Goal: Complete application form

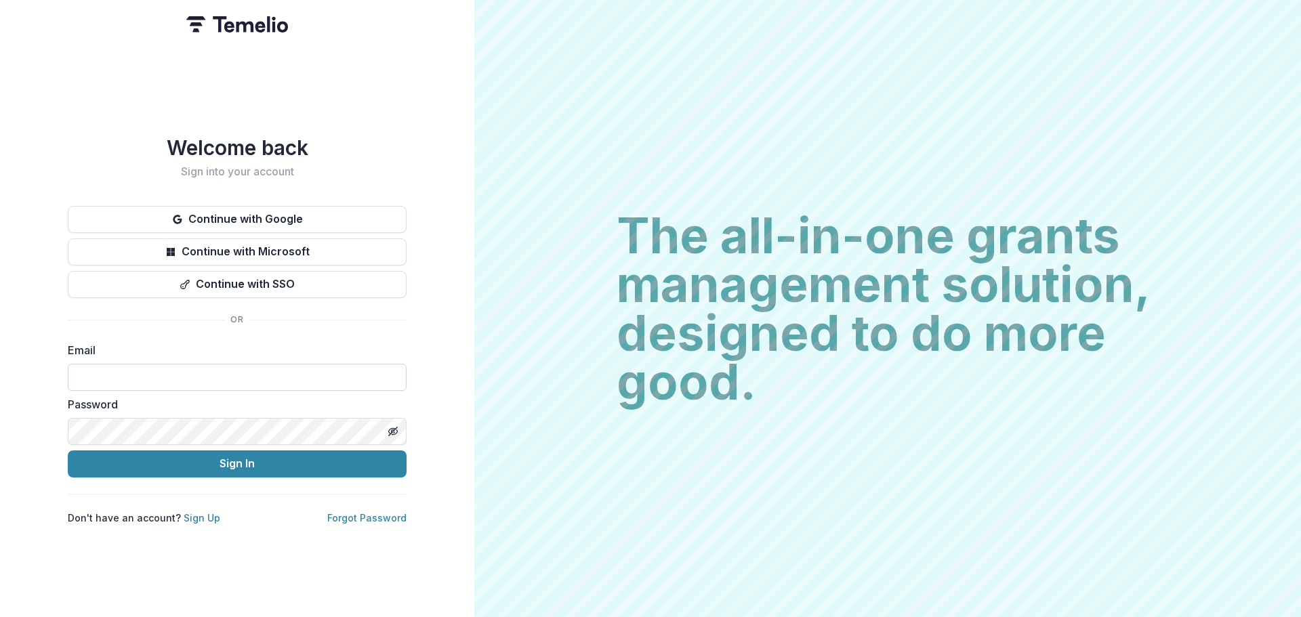
click at [184, 373] on input at bounding box center [237, 377] width 339 height 27
type input "**********"
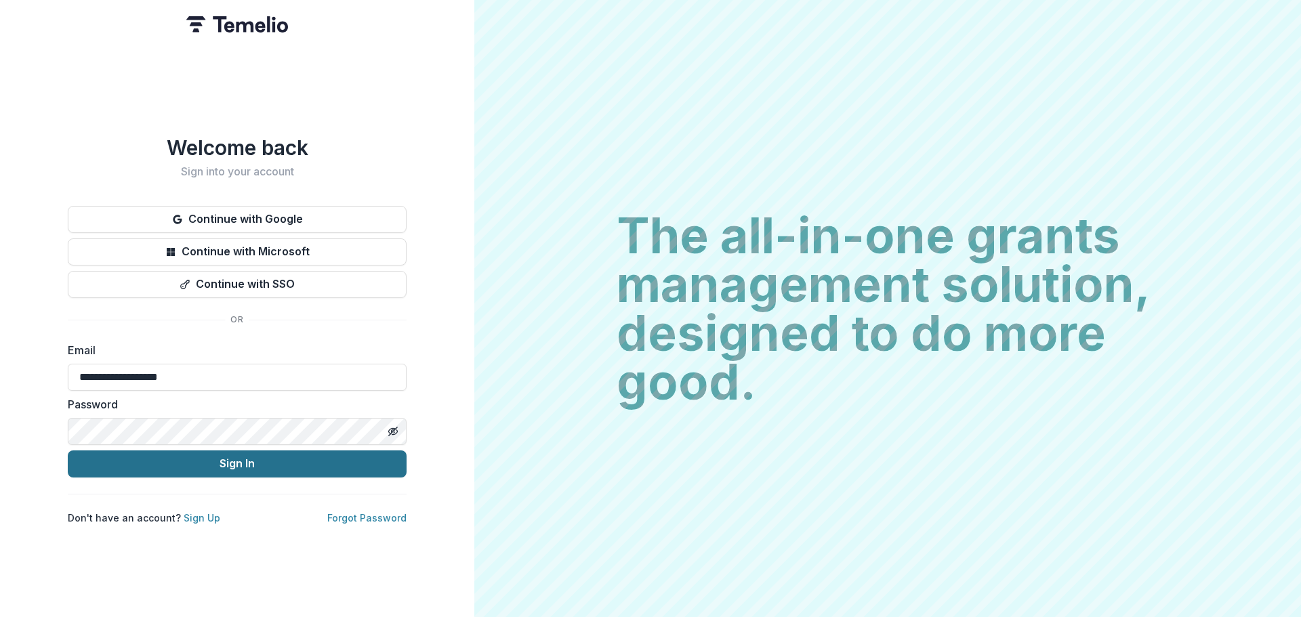
click at [157, 461] on button "Sign In" at bounding box center [237, 464] width 339 height 27
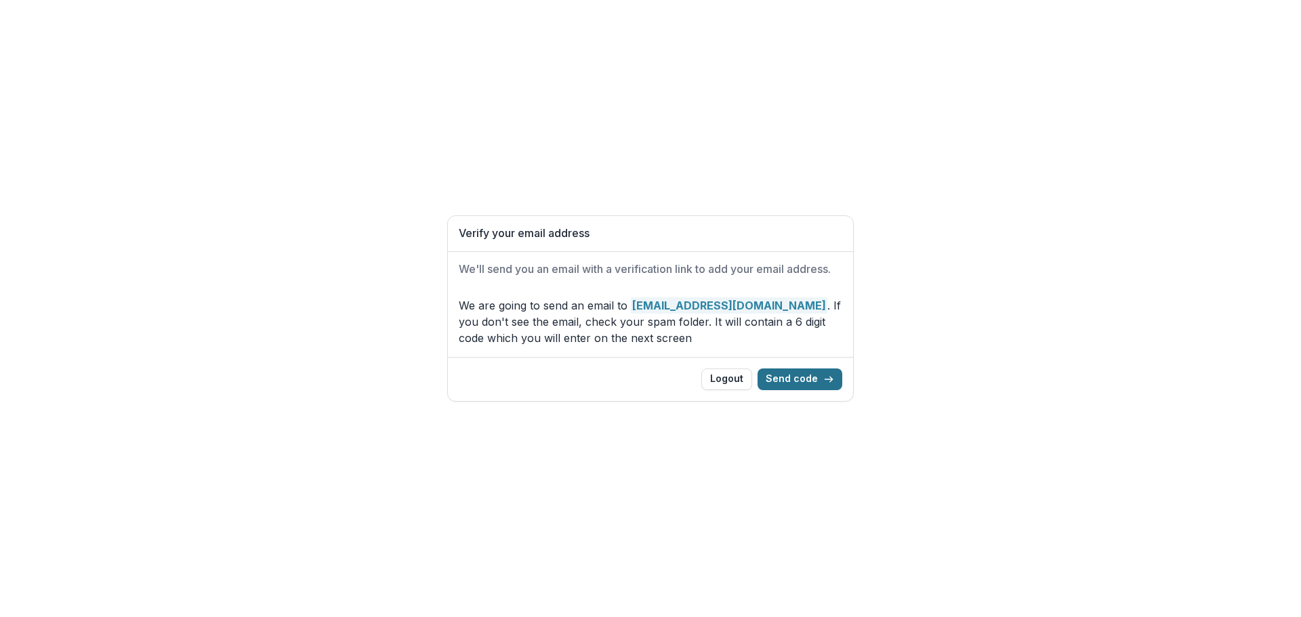
click at [798, 377] on button "Send code" at bounding box center [800, 380] width 85 height 22
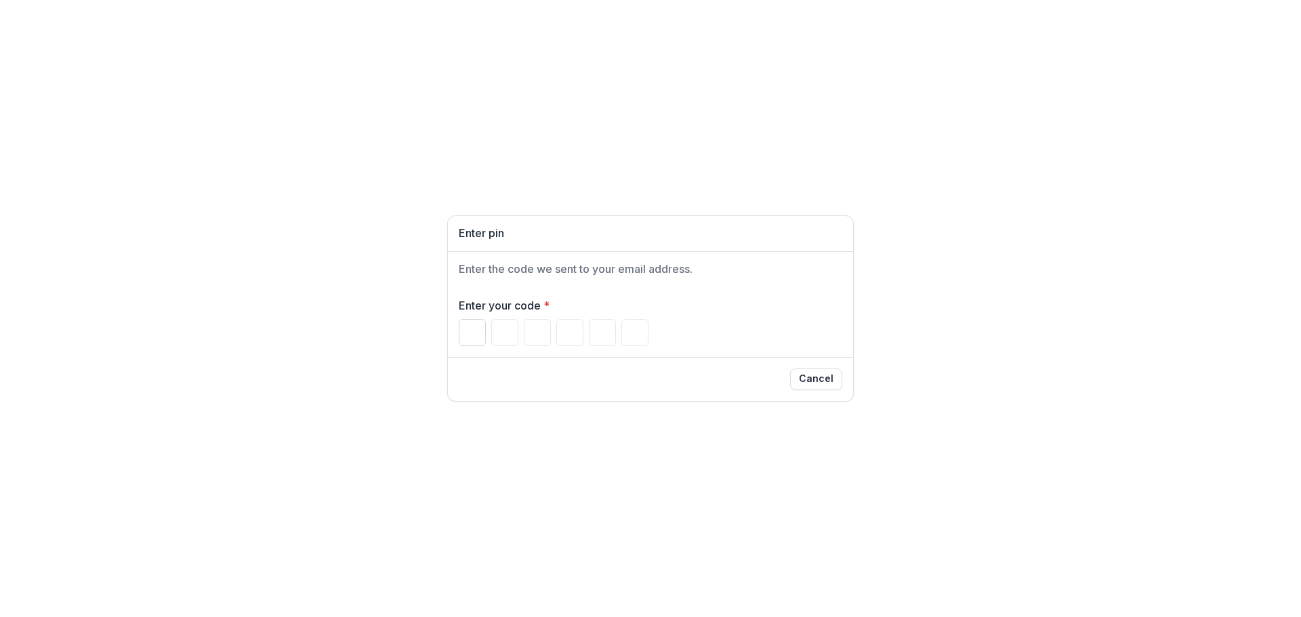
click at [476, 331] on input "Please enter your pin code" at bounding box center [472, 332] width 27 height 27
type input "*"
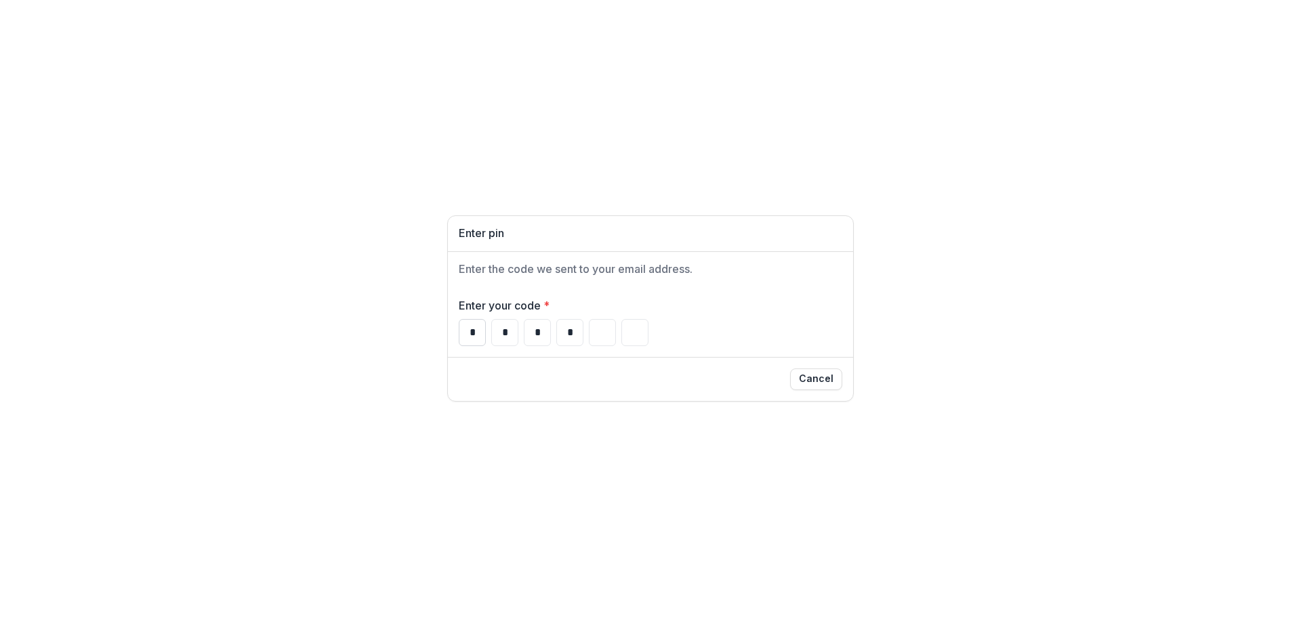
type input "*"
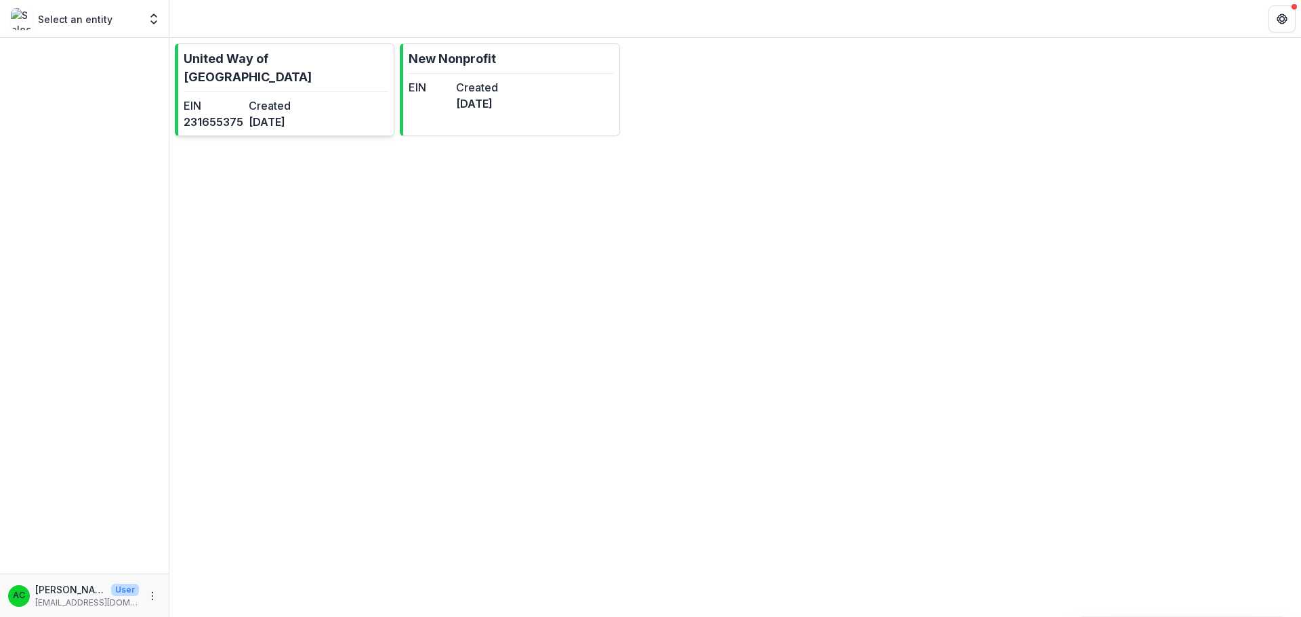
click at [290, 56] on p "United Way of [GEOGRAPHIC_DATA]" at bounding box center [286, 67] width 205 height 37
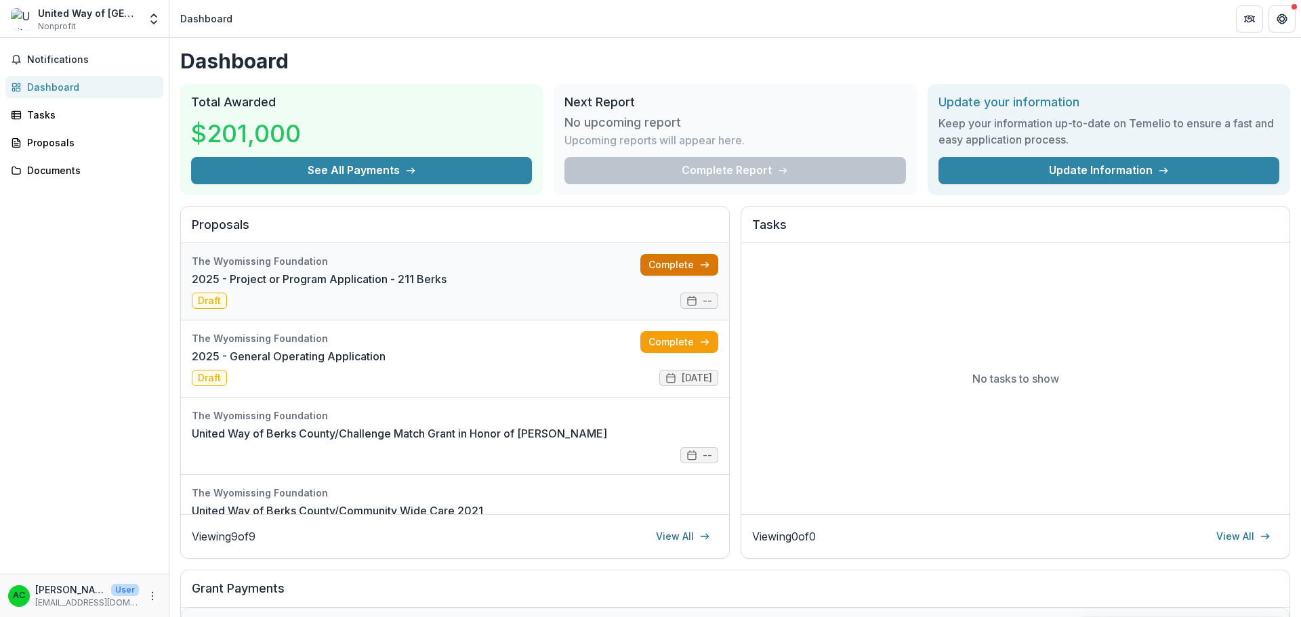
click at [673, 266] on link "Complete" at bounding box center [679, 265] width 78 height 22
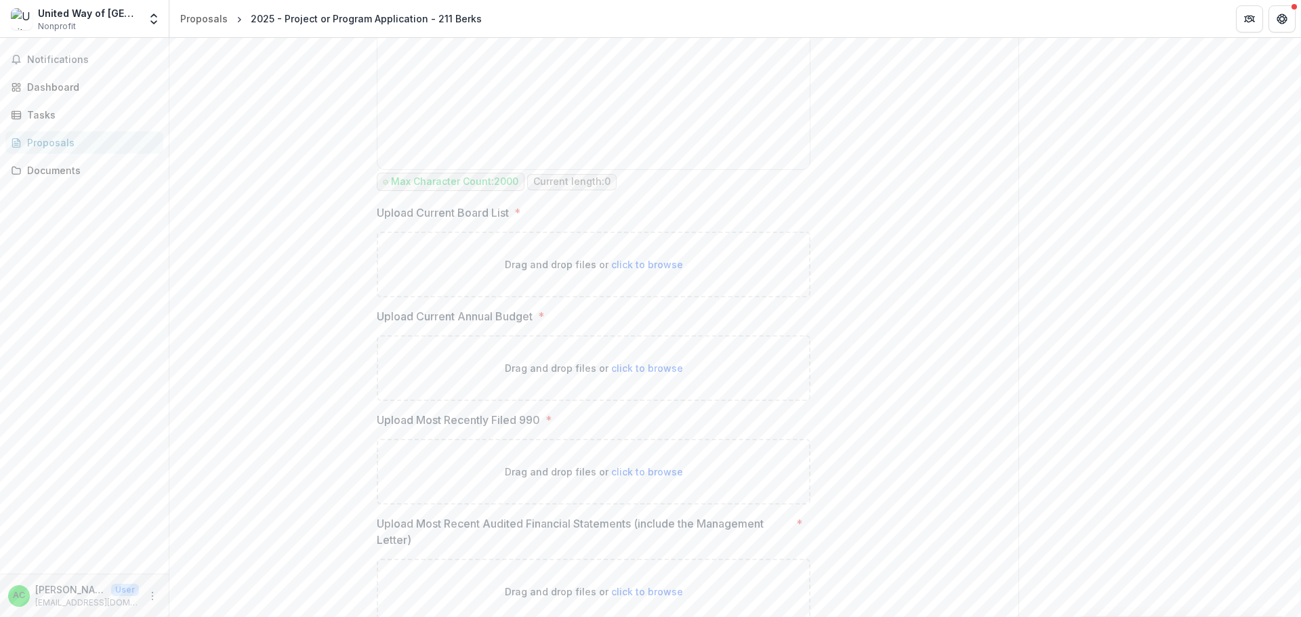
scroll to position [1593, 0]
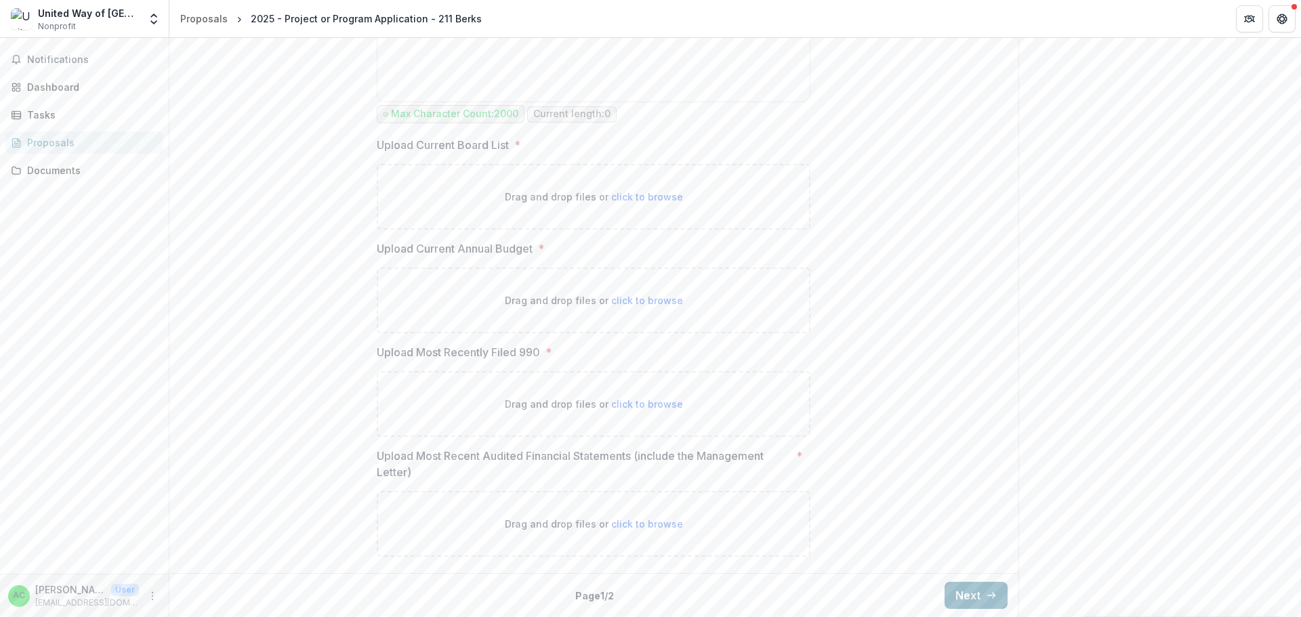
click at [961, 600] on button "Next" at bounding box center [976, 595] width 63 height 27
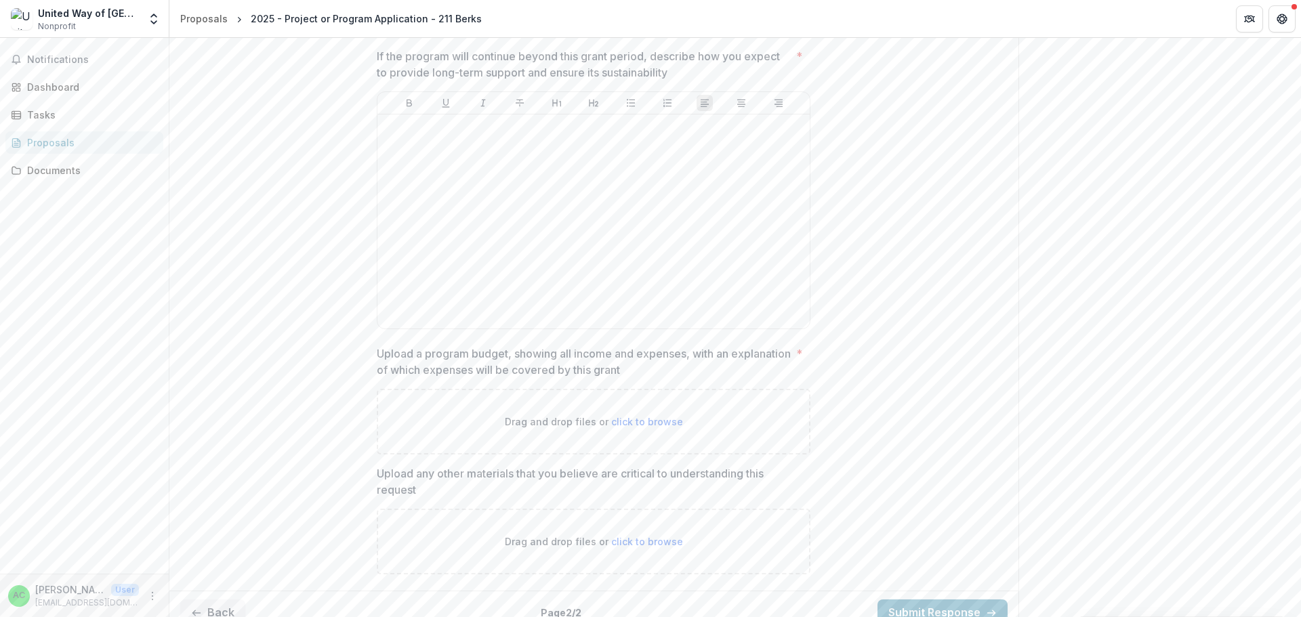
scroll to position [4059, 0]
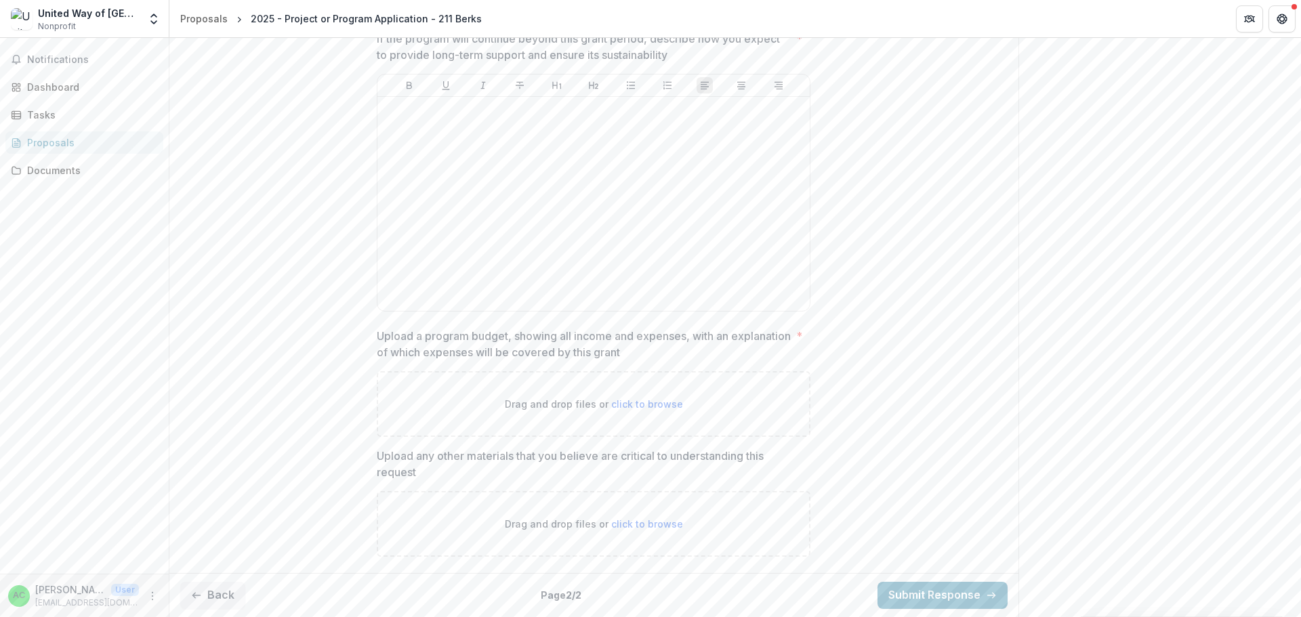
click at [384, 350] on p "Upload a program budget, showing all income and expenses, with an explanation o…" at bounding box center [584, 344] width 414 height 33
drag, startPoint x: 1211, startPoint y: 229, endPoint x: 1258, endPoint y: 276, distance: 66.6
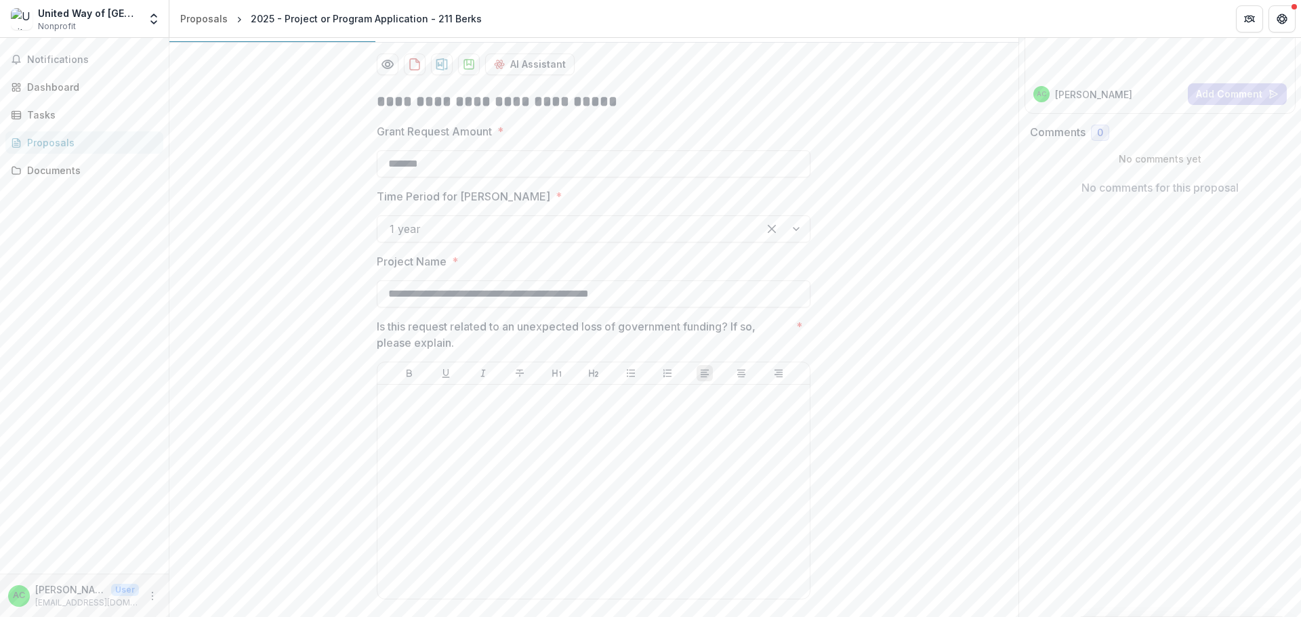
scroll to position [0, 0]
